Goal: Information Seeking & Learning: Learn about a topic

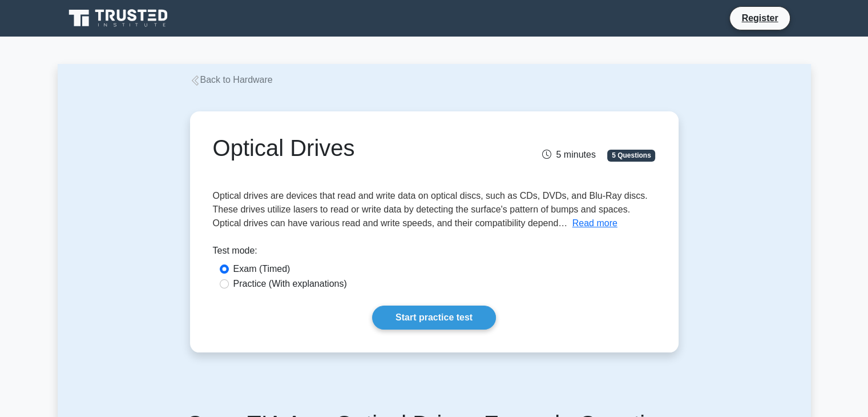
click at [220, 287] on div "Practice (With explanations)" at bounding box center [434, 284] width 429 height 14
click at [224, 282] on input "Practice (With explanations)" at bounding box center [224, 283] width 9 height 9
radio input "true"
click at [433, 313] on link "Start practice test" at bounding box center [434, 317] width 124 height 24
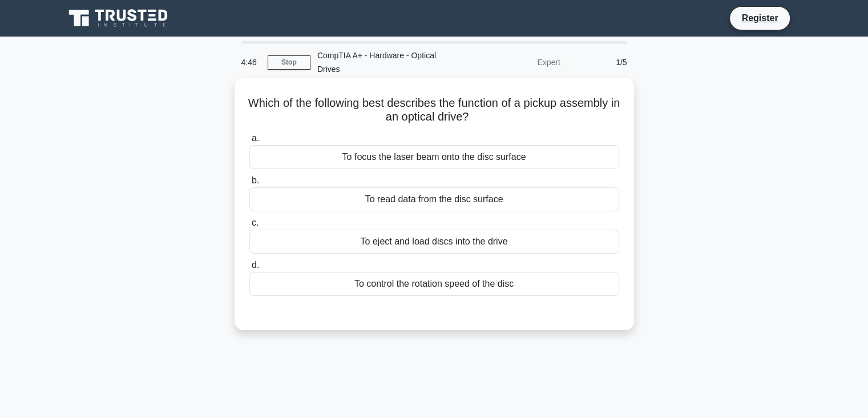
click at [425, 204] on div "To read data from the disc surface" at bounding box center [434, 199] width 370 height 24
click at [249, 184] on input "b. To read data from the disc surface" at bounding box center [249, 180] width 0 height 7
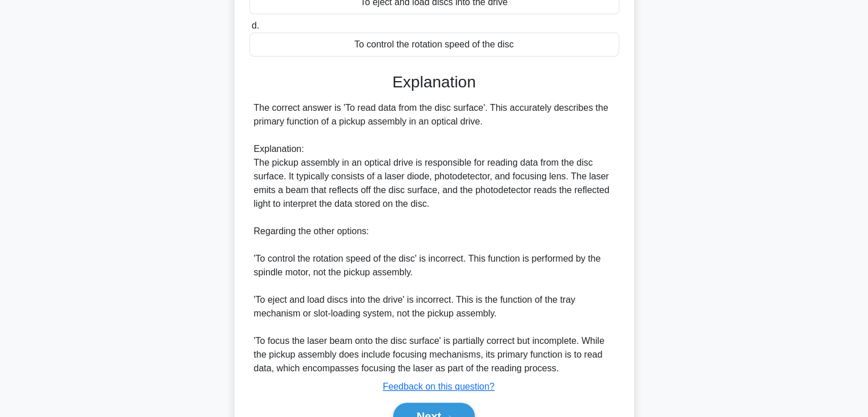
scroll to position [300, 0]
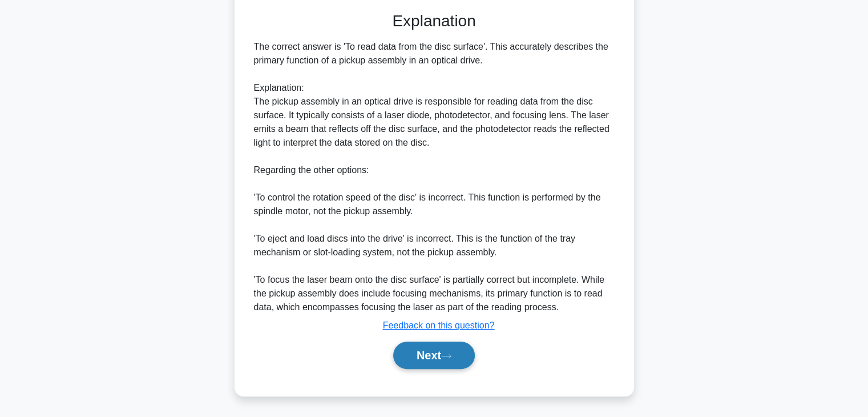
click at [451, 353] on icon at bounding box center [446, 356] width 10 height 6
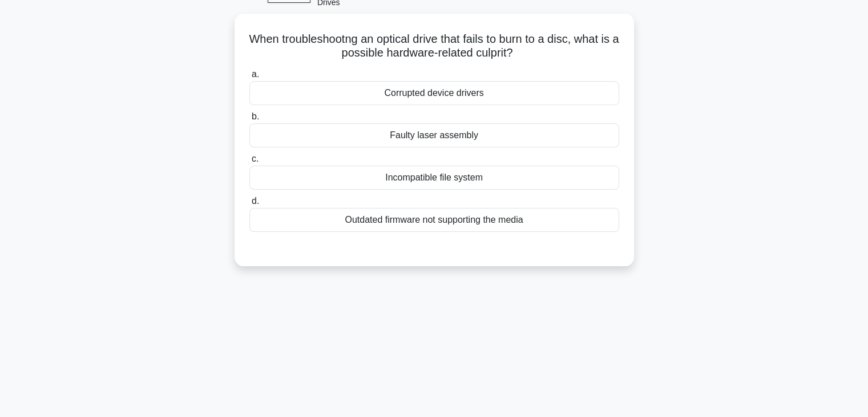
scroll to position [29, 0]
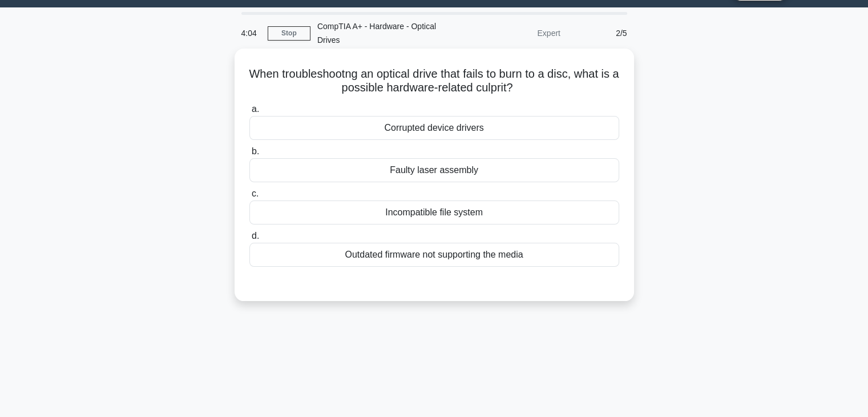
click at [491, 173] on div "Faulty laser assembly" at bounding box center [434, 170] width 370 height 24
click at [249, 155] on input "b. Faulty laser assembly" at bounding box center [249, 151] width 0 height 7
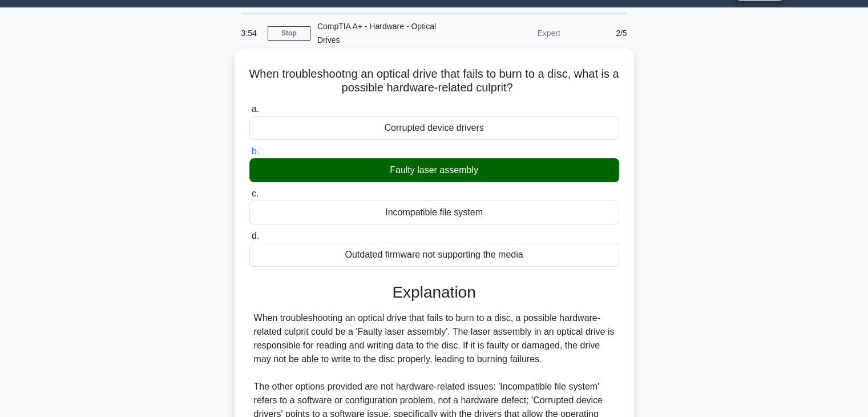
click at [249, 190] on input "c. Incompatible file system" at bounding box center [249, 193] width 0 height 7
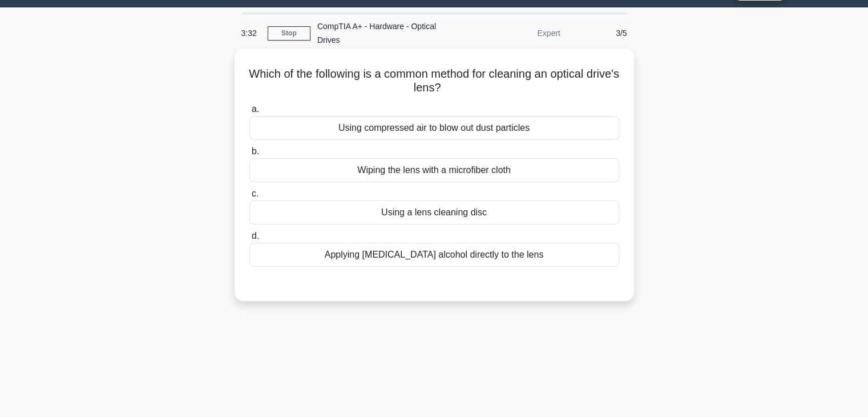
click at [457, 123] on div "Using compressed air to blow out dust particles" at bounding box center [434, 128] width 370 height 24
click at [249, 113] on input "a. Using compressed air to blow out dust particles" at bounding box center [249, 109] width 0 height 7
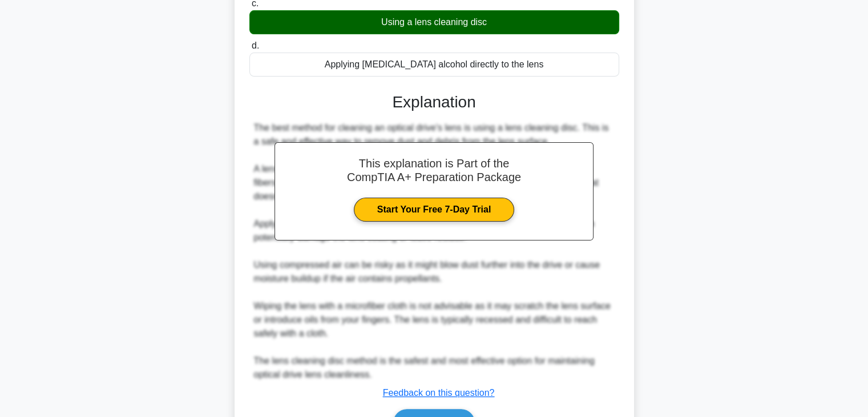
scroll to position [245, 0]
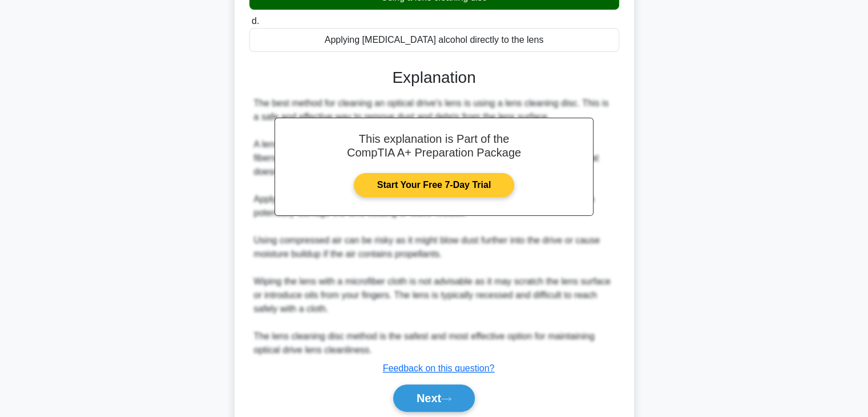
click at [490, 173] on link "Start Your Free 7-Day Trial" at bounding box center [434, 185] width 160 height 24
click at [457, 184] on link "Start Your Free 7-Day Trial" at bounding box center [434, 185] width 160 height 24
